Goal: Find specific page/section: Find specific page/section

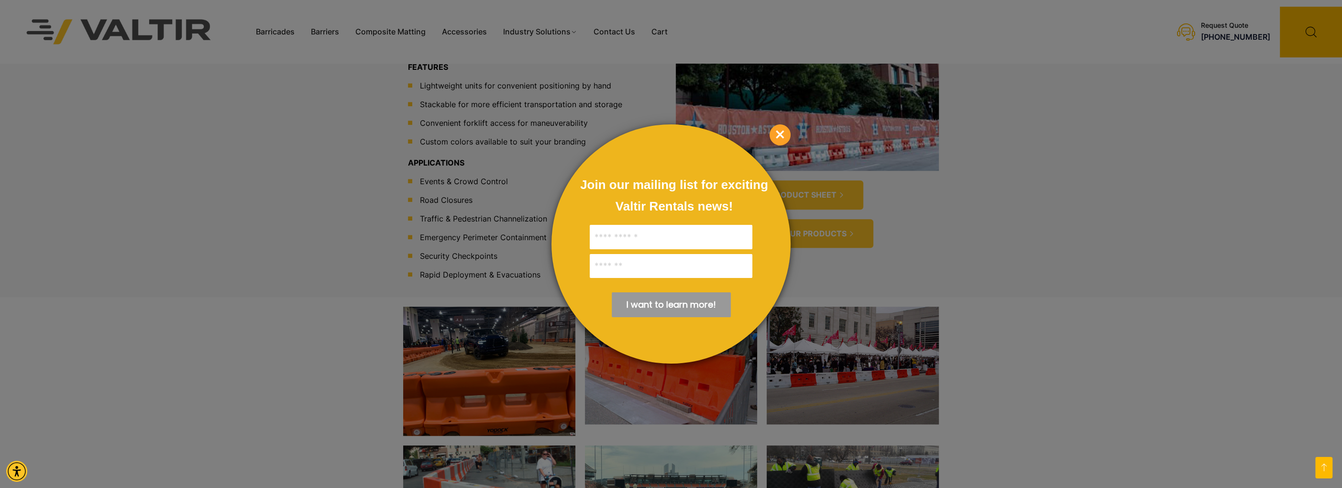
scroll to position [478, 0]
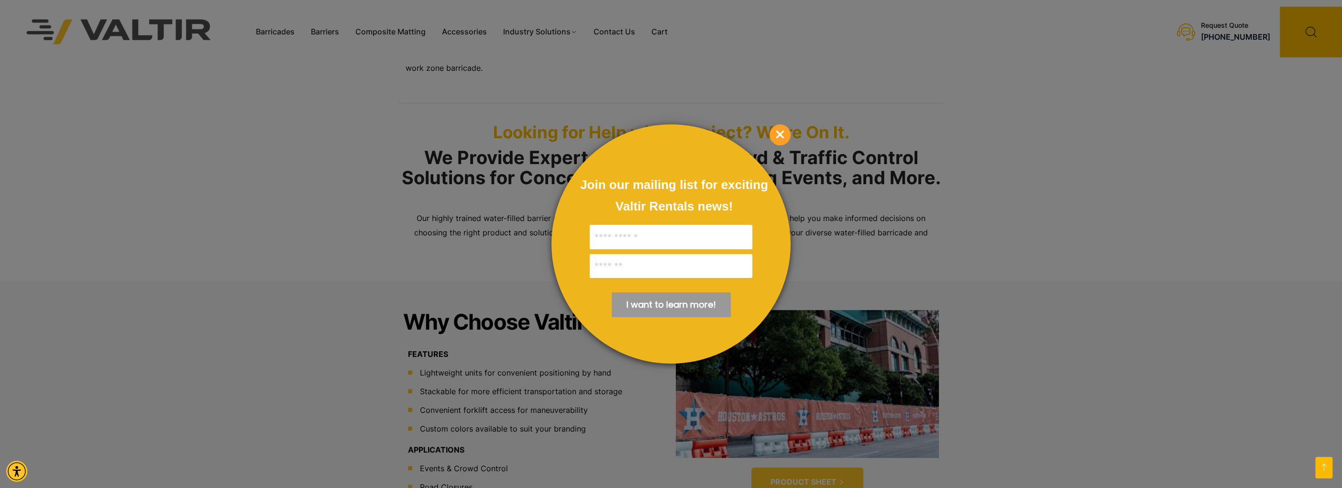
click at [320, 33] on div at bounding box center [671, 244] width 1342 height 488
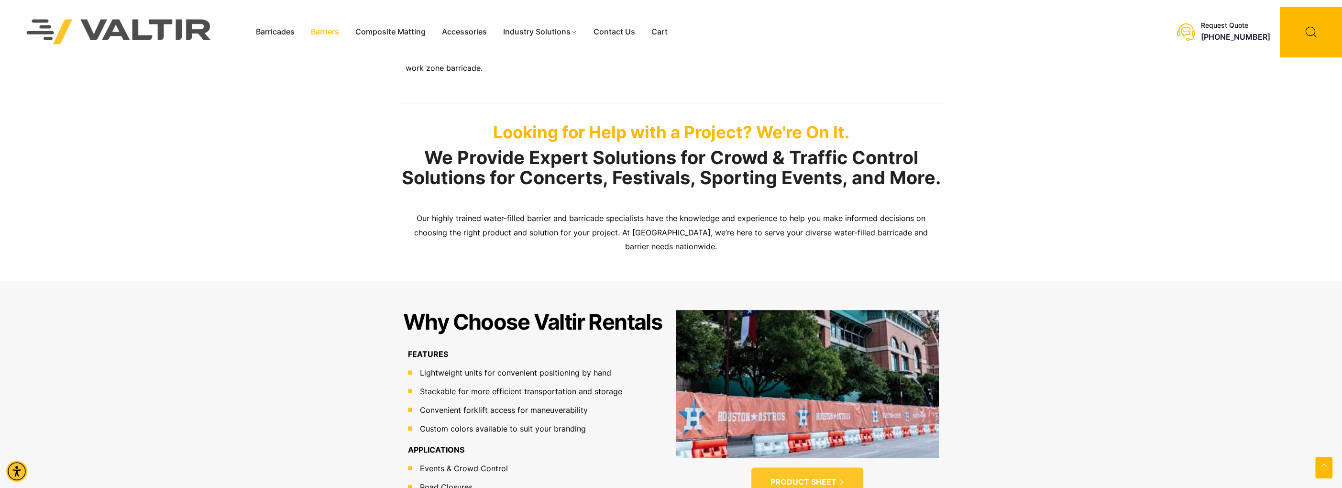
click at [326, 28] on link "Barriers" at bounding box center [325, 32] width 44 height 14
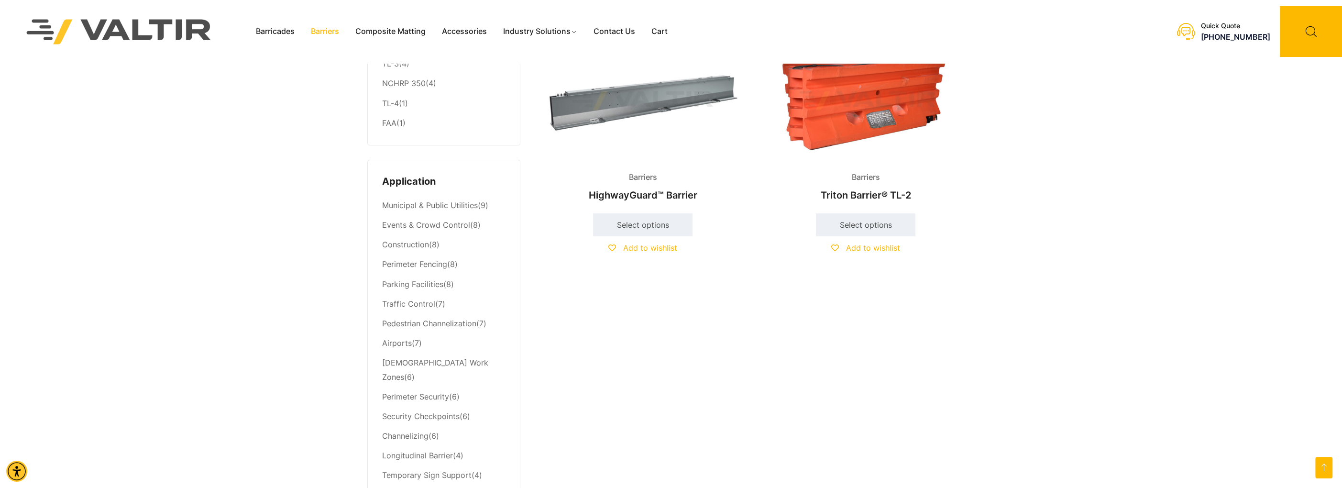
scroll to position [287, 0]
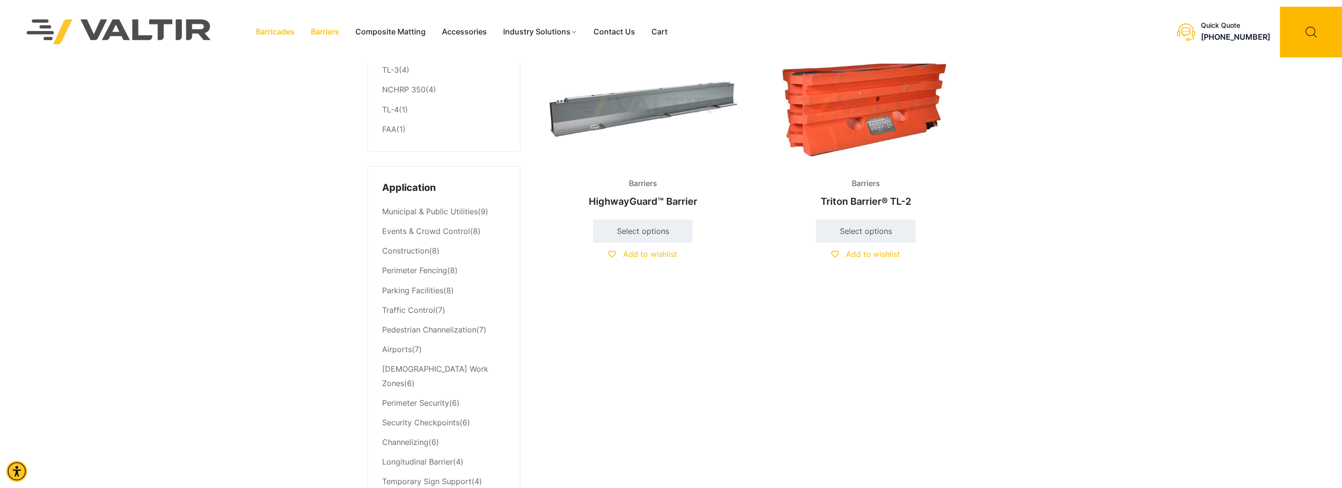
click at [270, 35] on link "Barricades" at bounding box center [275, 32] width 55 height 14
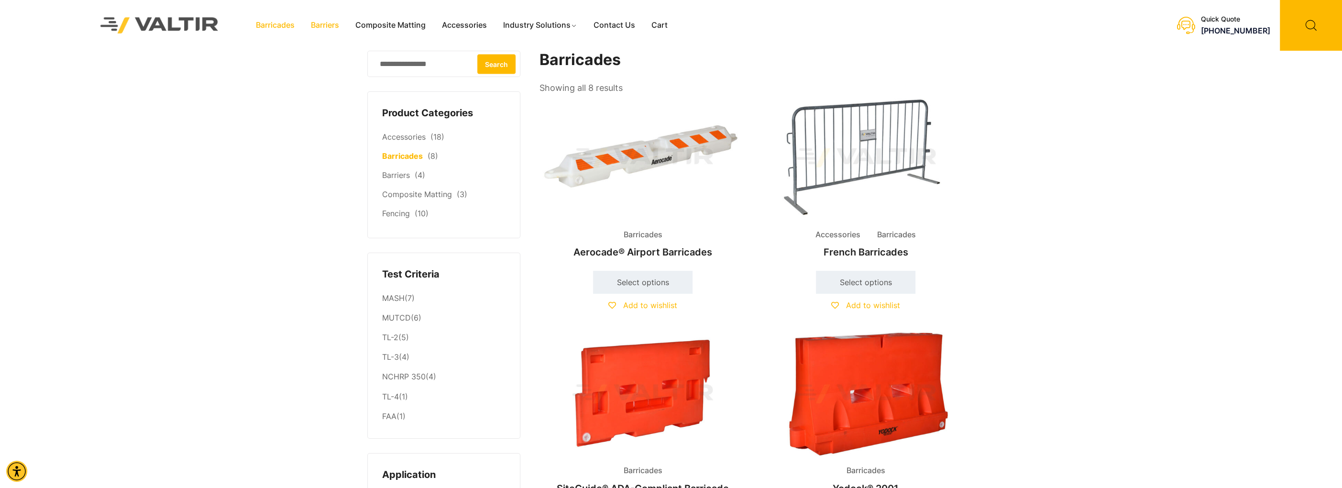
click at [325, 26] on link "Barriers" at bounding box center [325, 25] width 44 height 14
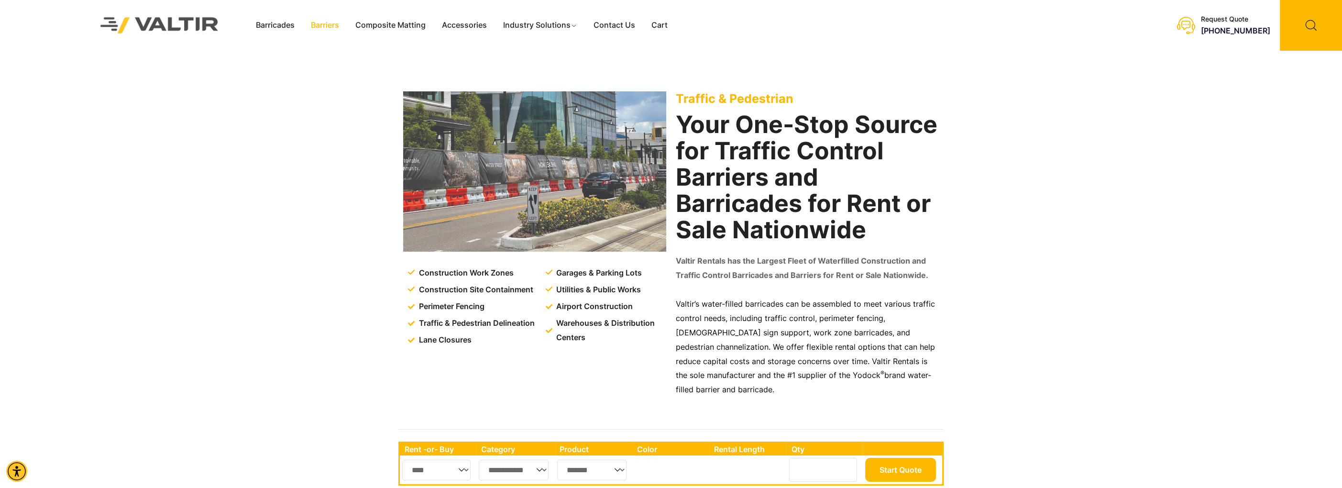
click at [319, 25] on link "Barriers" at bounding box center [325, 25] width 44 height 14
